Goal: Contribute content: Contribute content

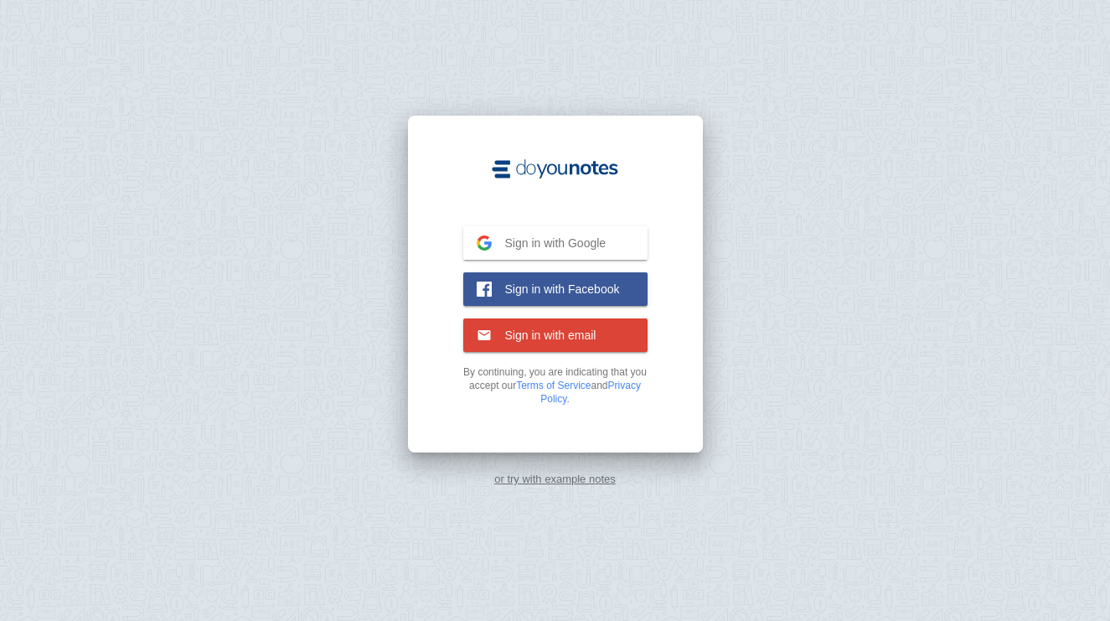
click at [575, 233] on button "Sign in with Google Google" at bounding box center [555, 243] width 184 height 34
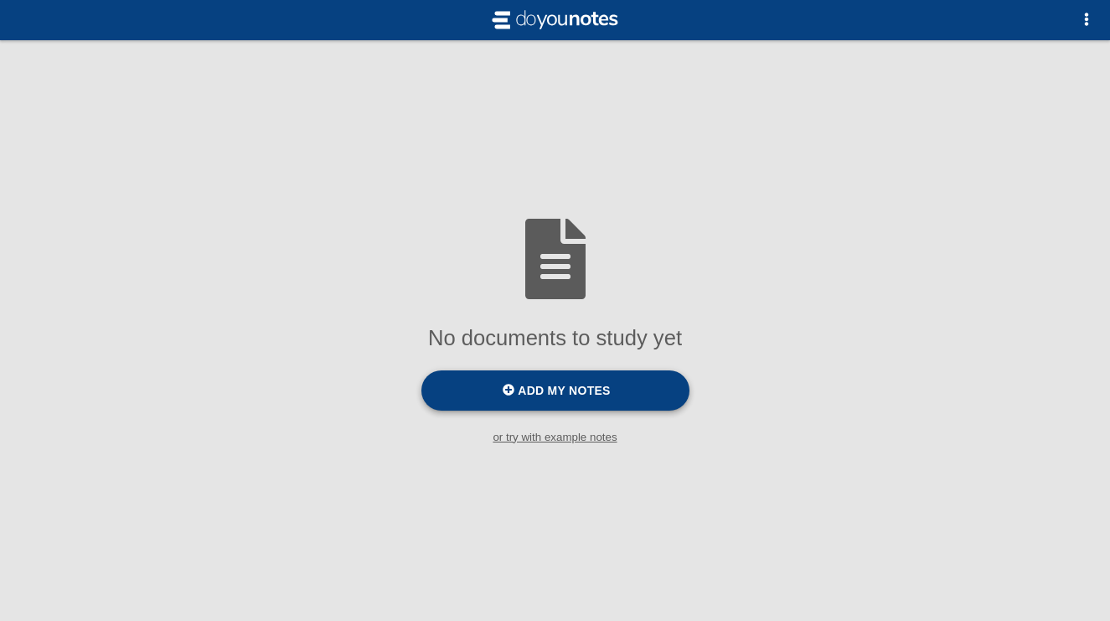
click at [569, 397] on label "Add my notes" at bounding box center [555, 390] width 268 height 40
click at [0, 0] on input "Add my notes" at bounding box center [0, 0] width 0 height 0
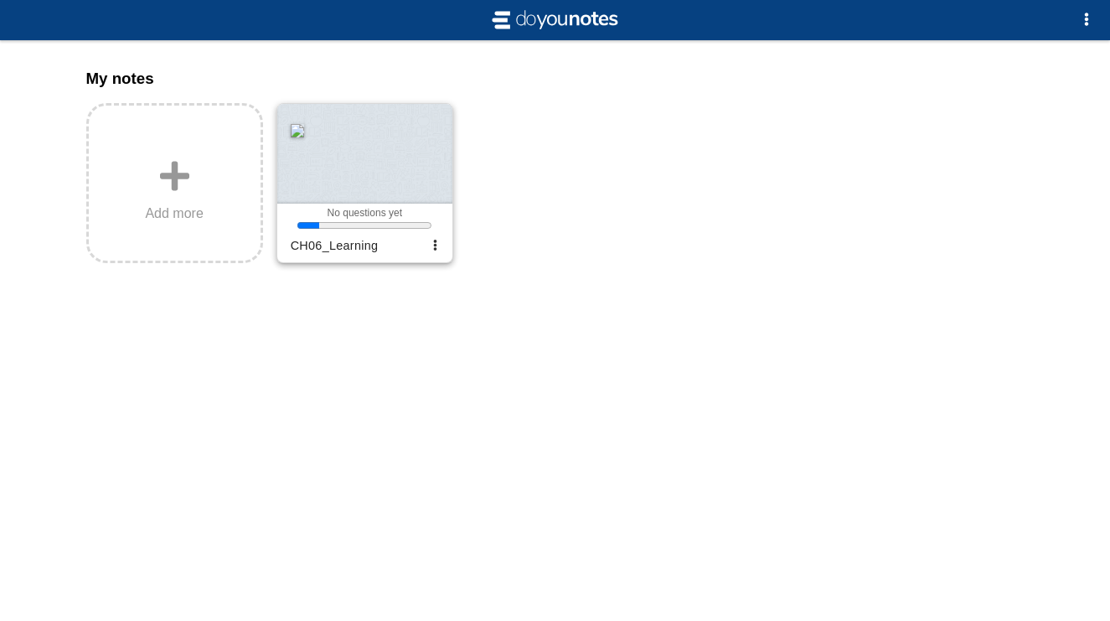
click at [365, 168] on div at bounding box center [364, 154] width 175 height 100
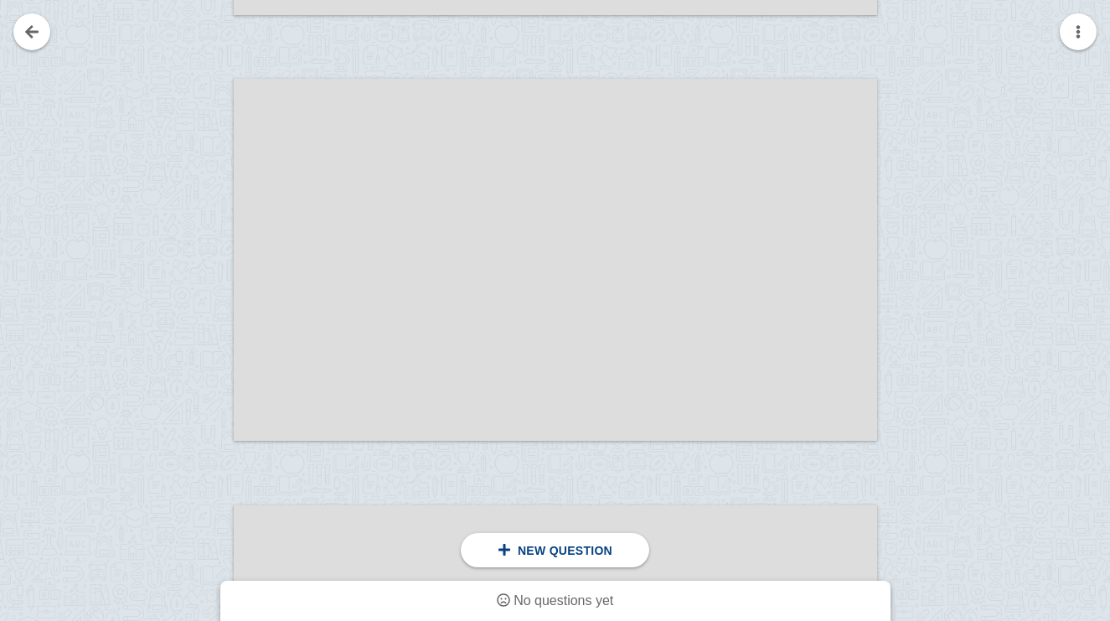
scroll to position [661, 0]
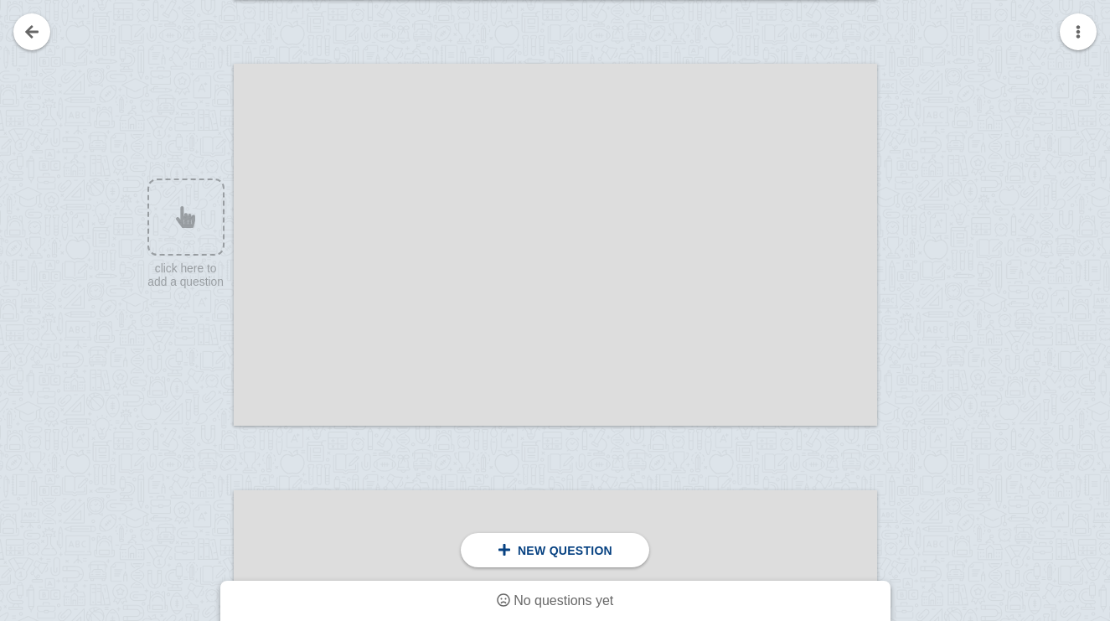
click at [511, 227] on div at bounding box center [556, 245] width 644 height 362
click at [197, 178] on div at bounding box center [178, 261] width 112 height 362
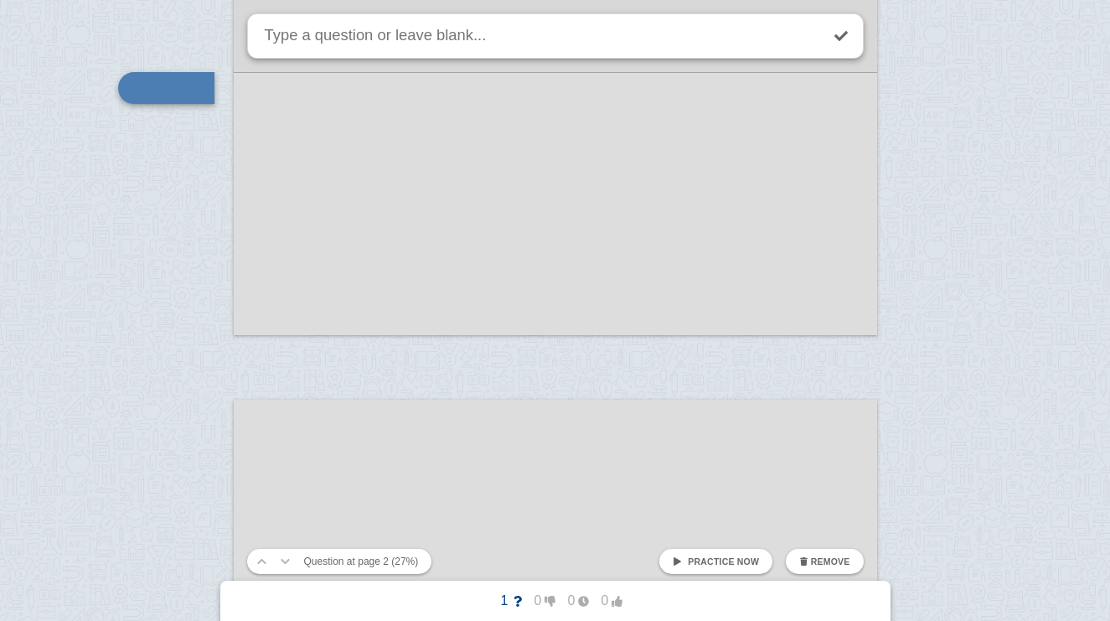
scroll to position [757, 0]
click at [736, 560] on span "Practice now" at bounding box center [723, 561] width 71 height 10
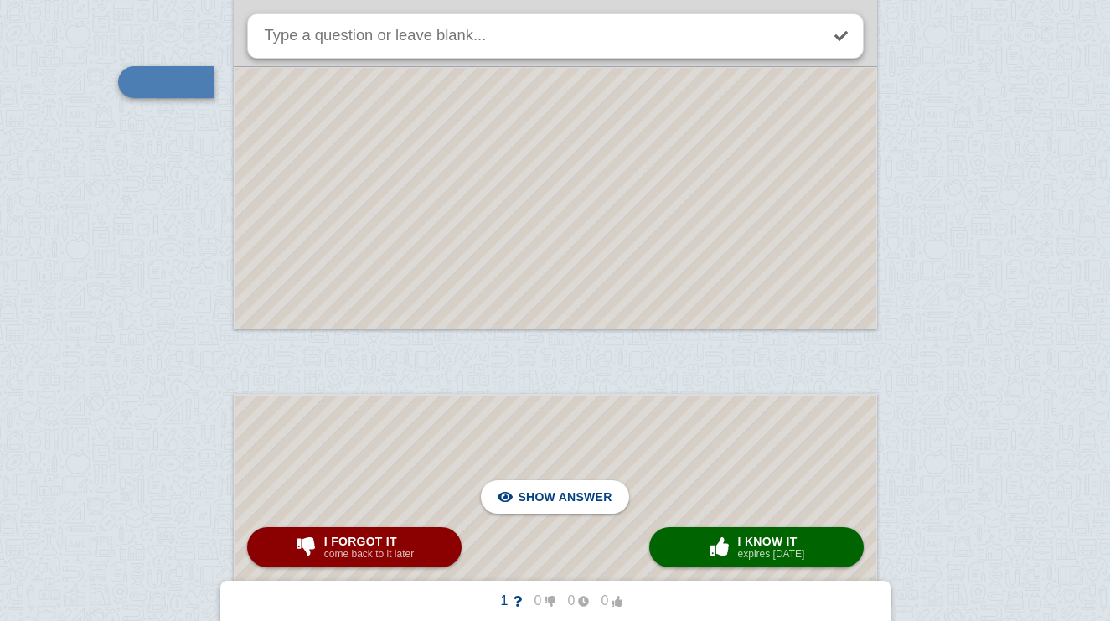
click at [636, 399] on div at bounding box center [556, 575] width 642 height 359
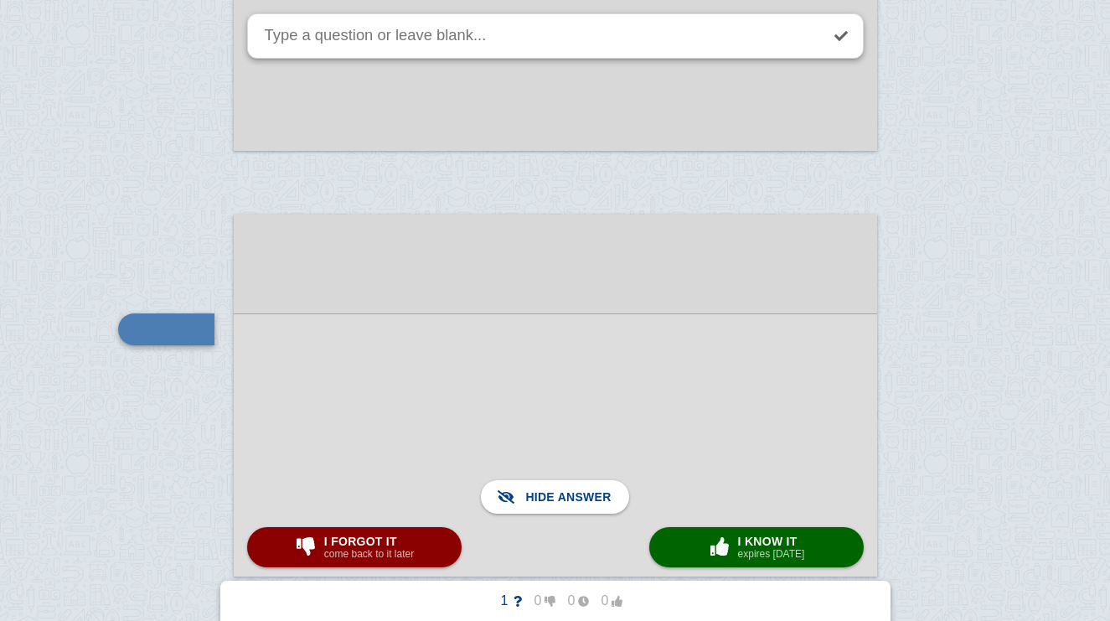
scroll to position [421, 0]
